Goal: Task Accomplishment & Management: Complete application form

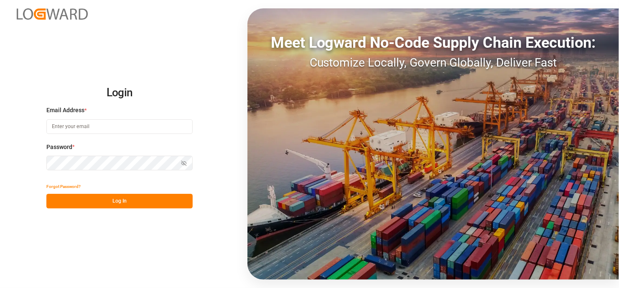
type input "[EMAIL_ADDRESS][DOMAIN_NAME]"
click at [142, 202] on button "Log In" at bounding box center [119, 201] width 146 height 15
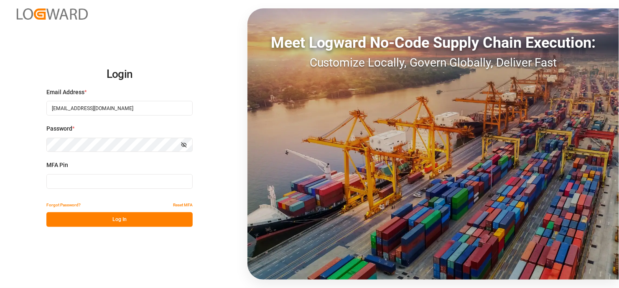
click at [82, 181] on input at bounding box center [119, 181] width 146 height 15
type input "231755"
click at [123, 218] on button "Log In" at bounding box center [119, 219] width 146 height 15
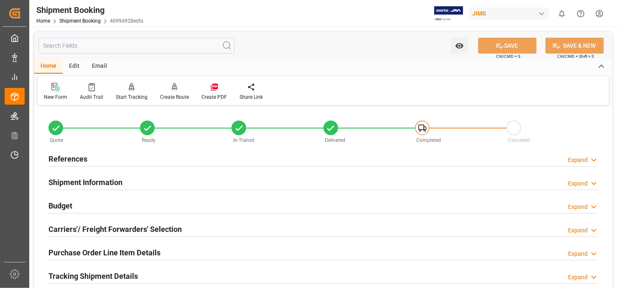
click at [59, 91] on icon at bounding box center [55, 87] width 8 height 8
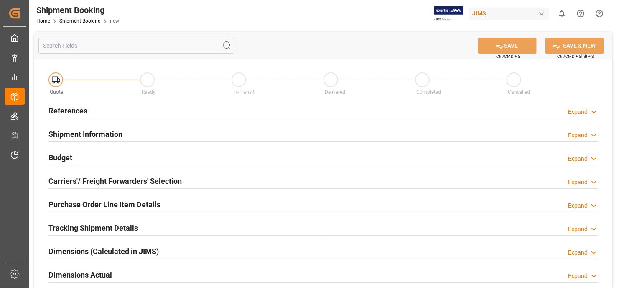
click at [64, 111] on h2 "References" at bounding box center [68, 110] width 39 height 11
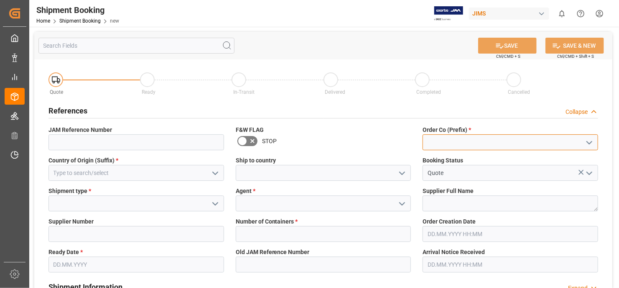
click at [498, 143] on input at bounding box center [511, 142] width 176 height 16
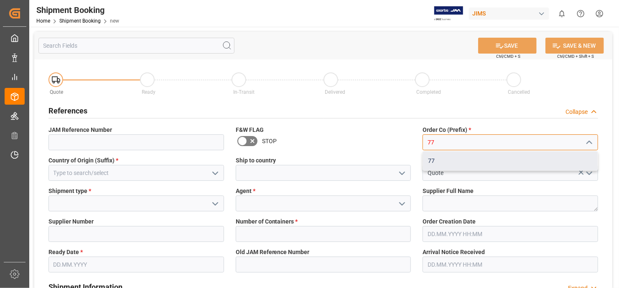
drag, startPoint x: 458, startPoint y: 160, endPoint x: 448, endPoint y: 166, distance: 12.0
click at [458, 161] on div "77" at bounding box center [510, 160] width 175 height 19
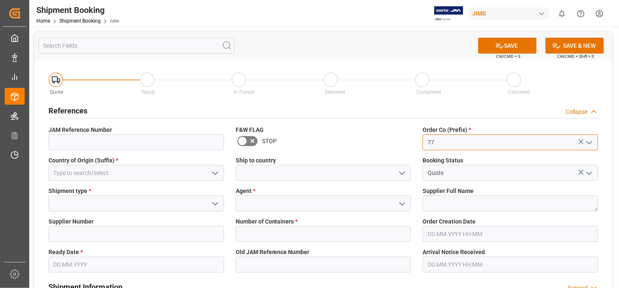
type input "77"
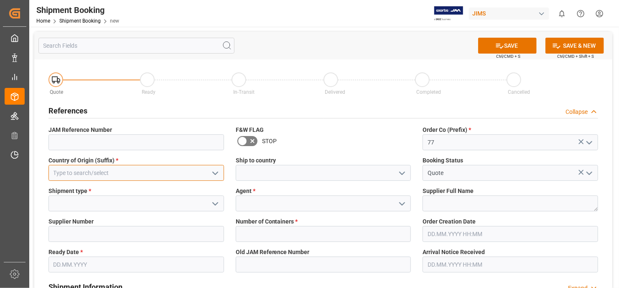
click at [162, 169] on input at bounding box center [137, 173] width 176 height 16
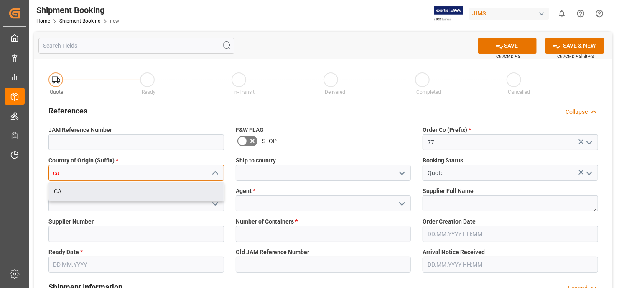
click at [131, 190] on div "CA" at bounding box center [136, 191] width 175 height 19
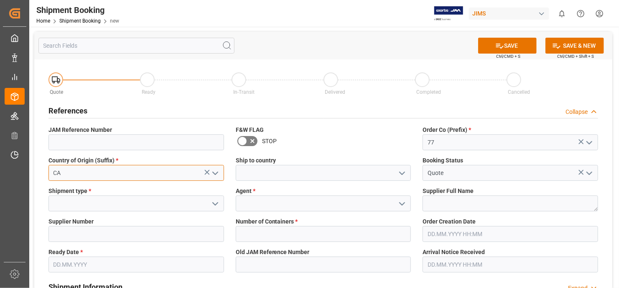
type input "CA"
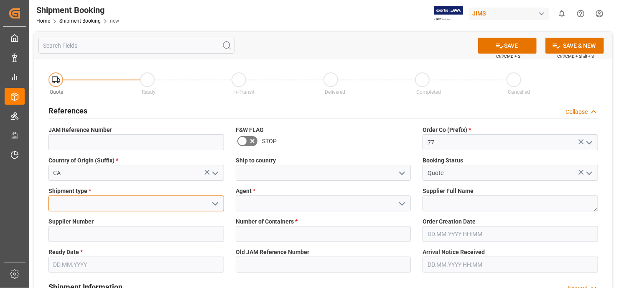
click at [176, 199] on input at bounding box center [137, 203] width 176 height 16
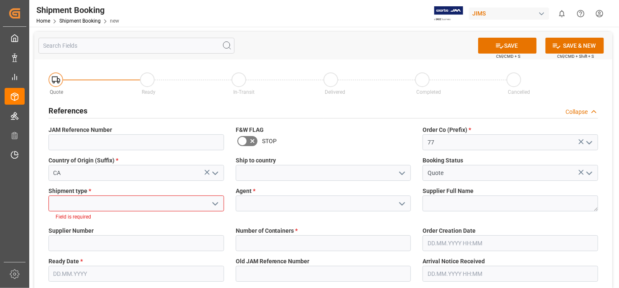
click at [213, 203] on icon "open menu" at bounding box center [215, 204] width 10 height 10
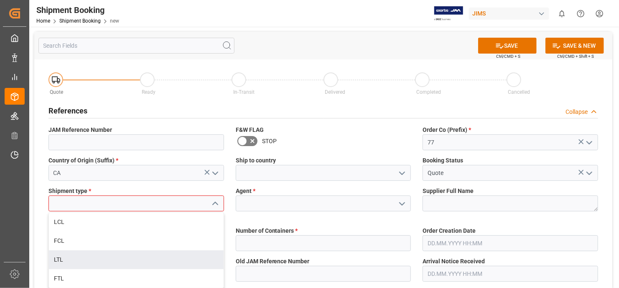
click at [161, 257] on div "LTL" at bounding box center [136, 259] width 175 height 19
type input "LTL"
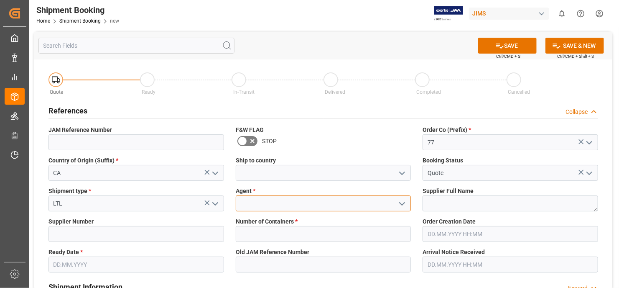
click at [315, 201] on input at bounding box center [324, 203] width 176 height 16
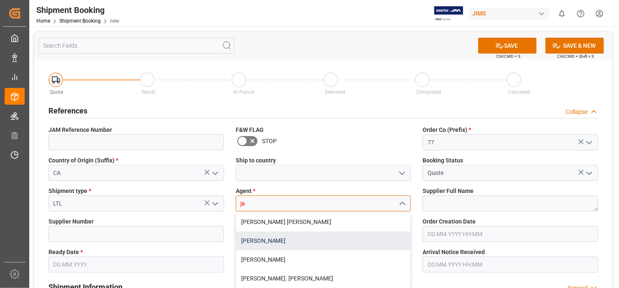
click at [263, 236] on div "[PERSON_NAME]" at bounding box center [323, 240] width 175 height 19
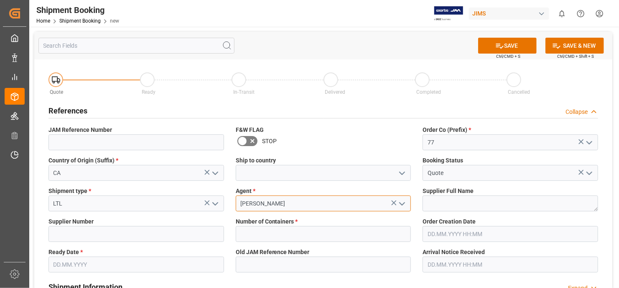
type input "[PERSON_NAME]"
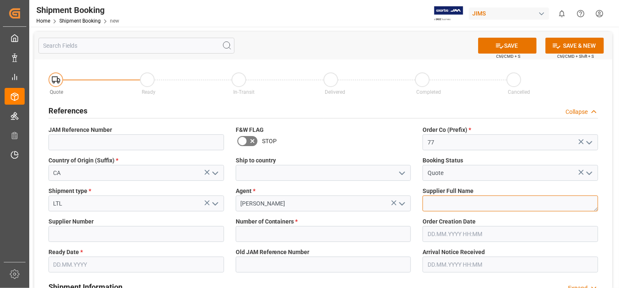
click at [482, 202] on textarea at bounding box center [511, 203] width 176 height 16
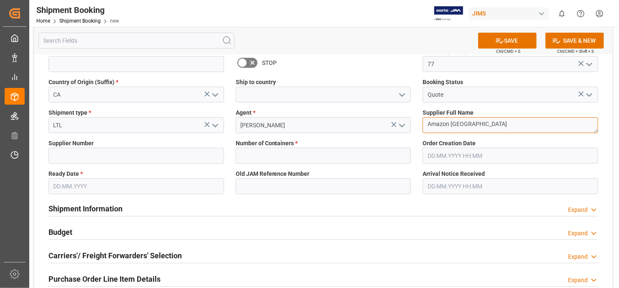
scroll to position [84, 0]
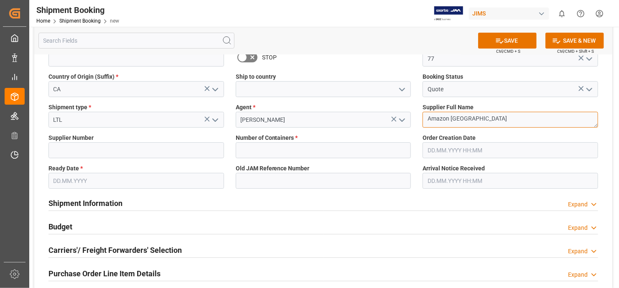
type textarea "Amazon [GEOGRAPHIC_DATA]"
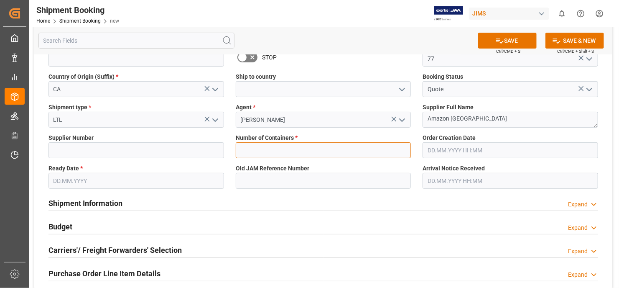
click at [345, 151] on input "text" at bounding box center [324, 150] width 176 height 16
type input "0"
click at [171, 174] on input "text" at bounding box center [137, 181] width 176 height 16
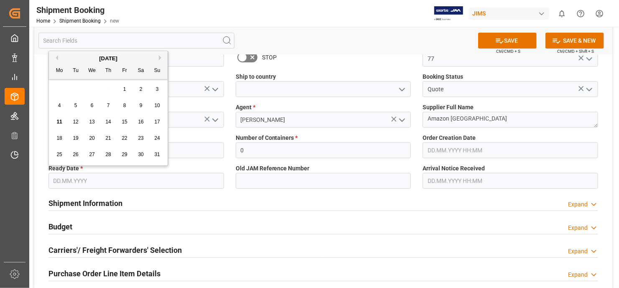
click at [52, 89] on div "28 29 30 31 1 2 3" at bounding box center [108, 89] width 114 height 16
click at [58, 122] on span "11" at bounding box center [58, 122] width 5 height 6
type input "[DATE]"
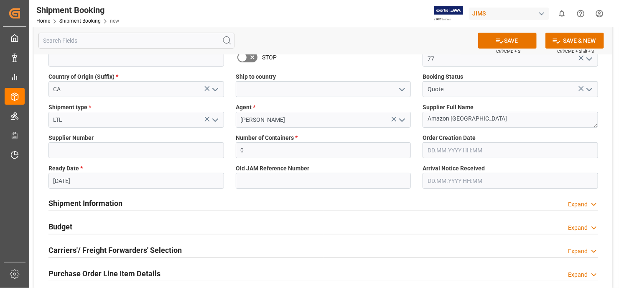
click at [302, 195] on div "Shipment Information Expand" at bounding box center [324, 202] width 550 height 16
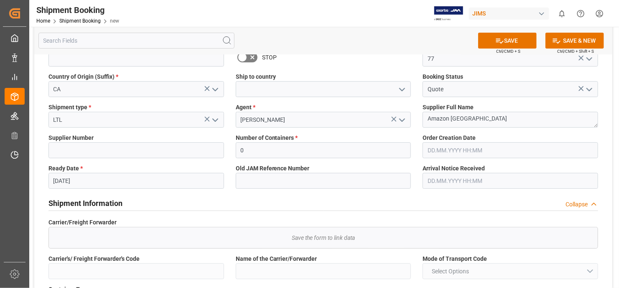
scroll to position [0, 0]
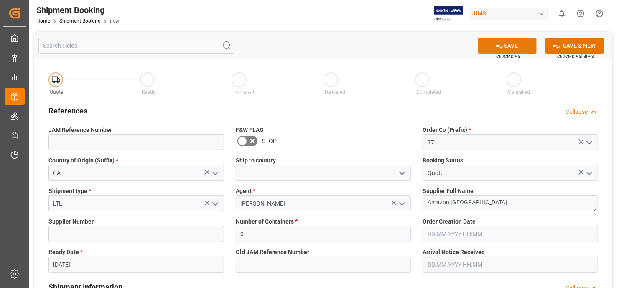
click at [515, 45] on button "SAVE" at bounding box center [507, 46] width 59 height 16
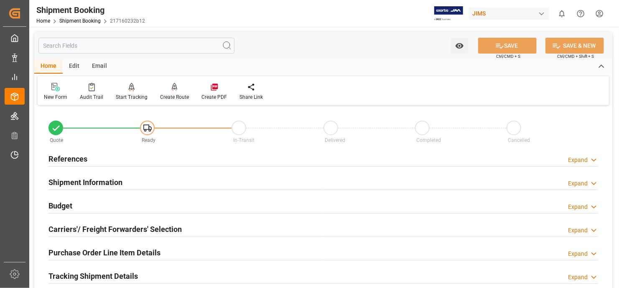
click at [72, 159] on h2 "References" at bounding box center [68, 158] width 39 height 11
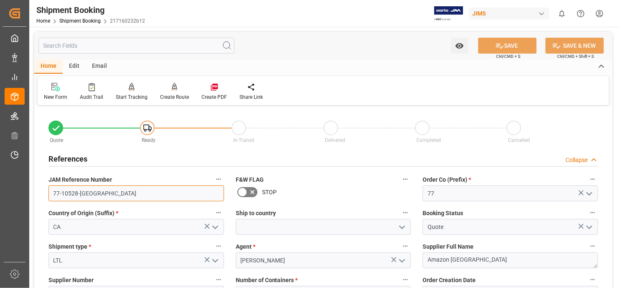
drag, startPoint x: 86, startPoint y: 194, endPoint x: 53, endPoint y: 192, distance: 33.1
click at [53, 192] on input "77-10528-CA" at bounding box center [137, 193] width 176 height 16
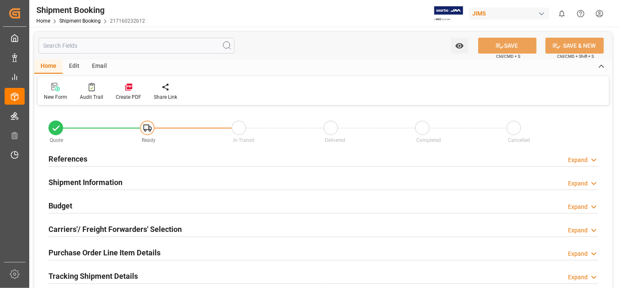
type input "0"
type input "[DATE]"
click at [64, 156] on h2 "References" at bounding box center [68, 158] width 39 height 11
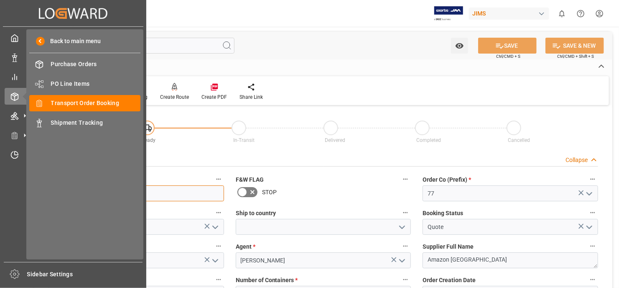
drag, startPoint x: 85, startPoint y: 192, endPoint x: 24, endPoint y: 194, distance: 61.5
click at [24, 194] on div "Created by potrace 1.15, written by Peter Selinger 2001-2017 Created by potrace…" at bounding box center [309, 144] width 619 height 288
